Goal: Check status: Check status

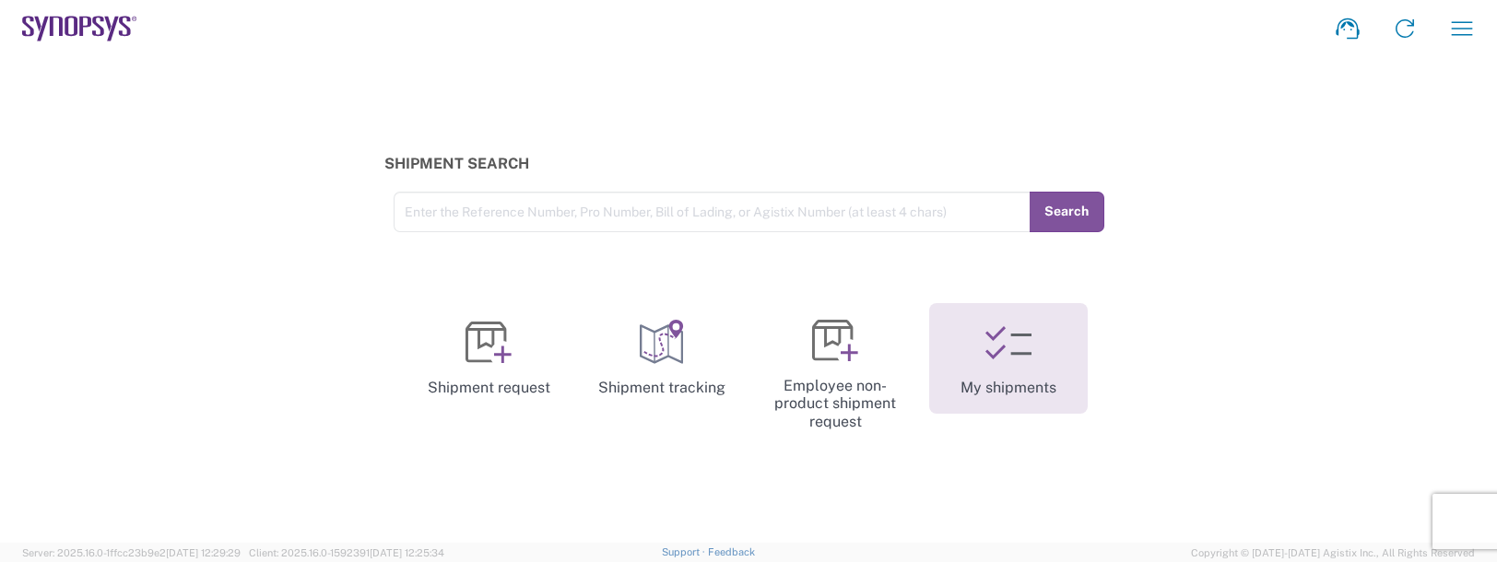
click at [995, 406] on link "My shipments" at bounding box center [1008, 358] width 159 height 111
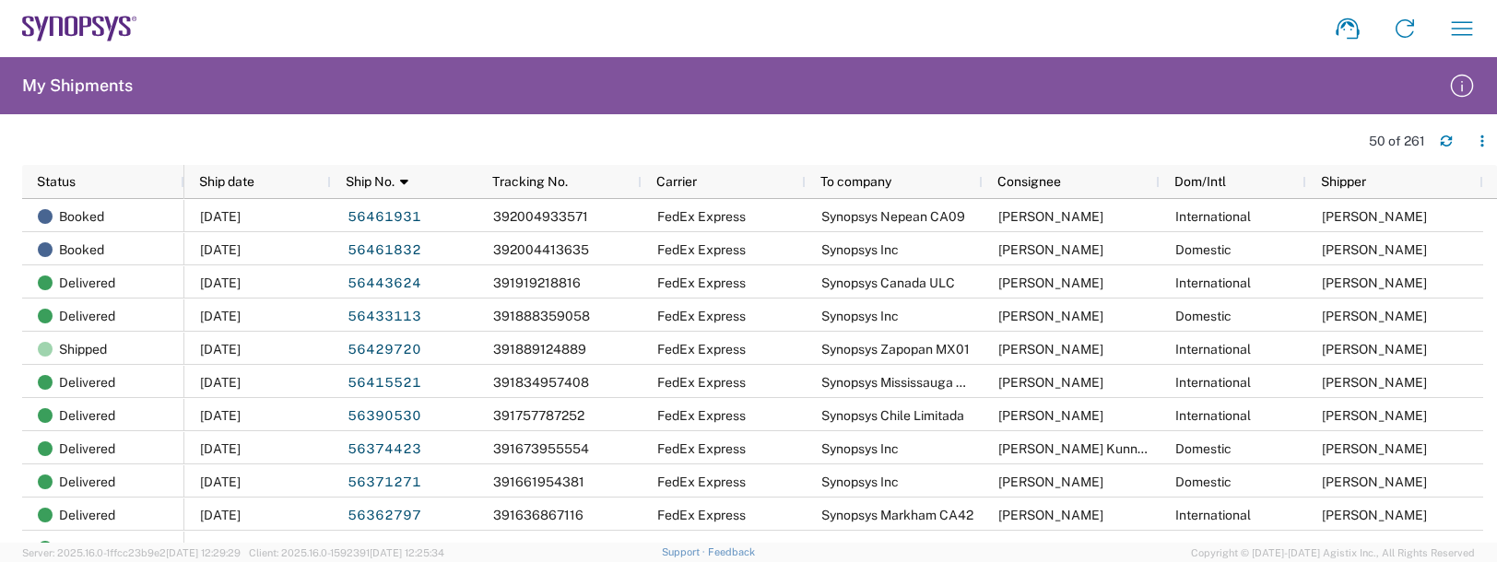
click at [104, 132] on div "50 of 261" at bounding box center [759, 144] width 1475 height 36
